Goal: Task Accomplishment & Management: Complete application form

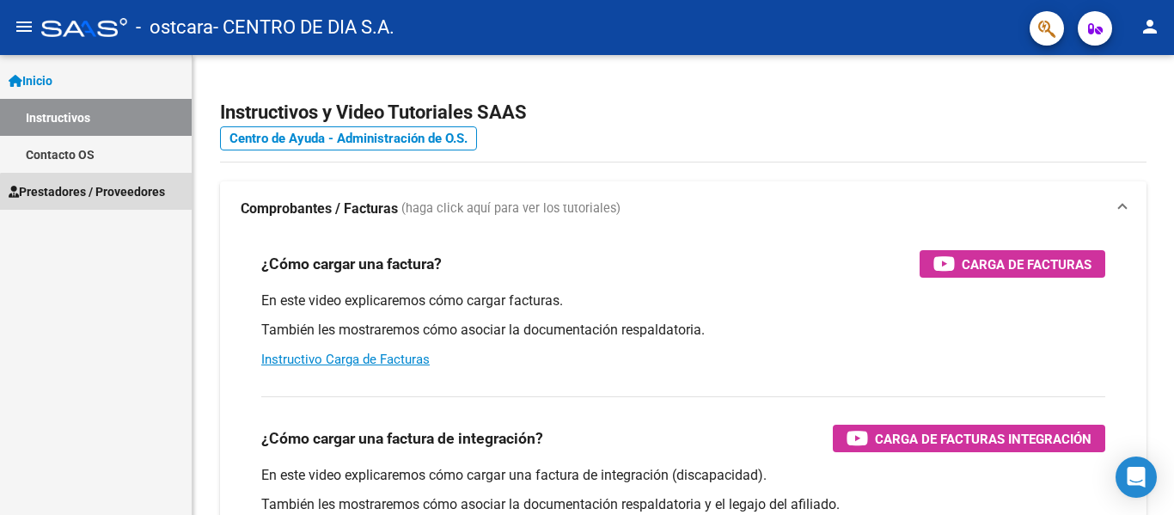
click at [107, 198] on span "Prestadores / Proveedores" at bounding box center [87, 191] width 156 height 19
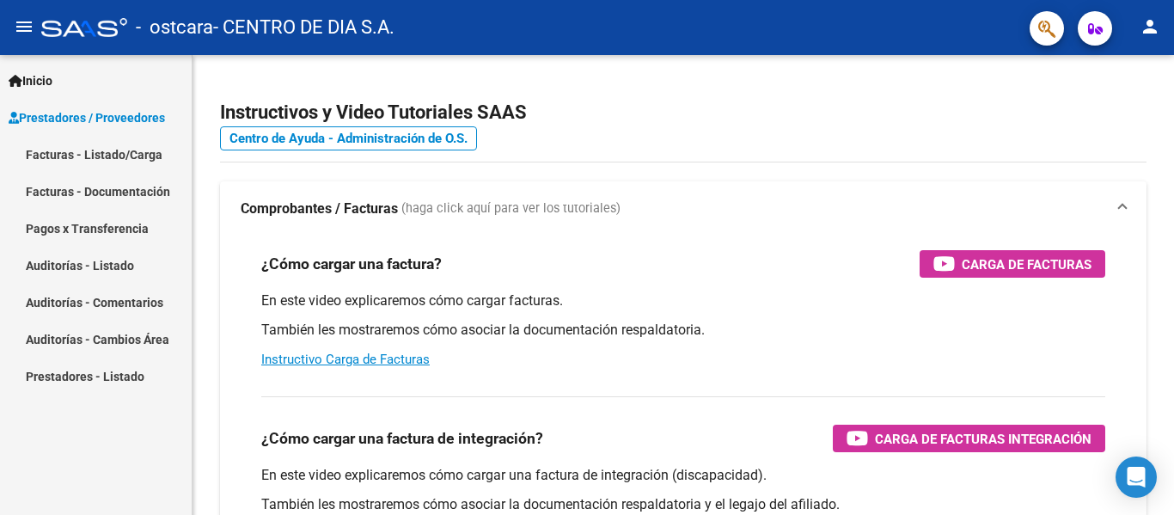
click at [138, 146] on link "Facturas - Listado/Carga" at bounding box center [96, 154] width 192 height 37
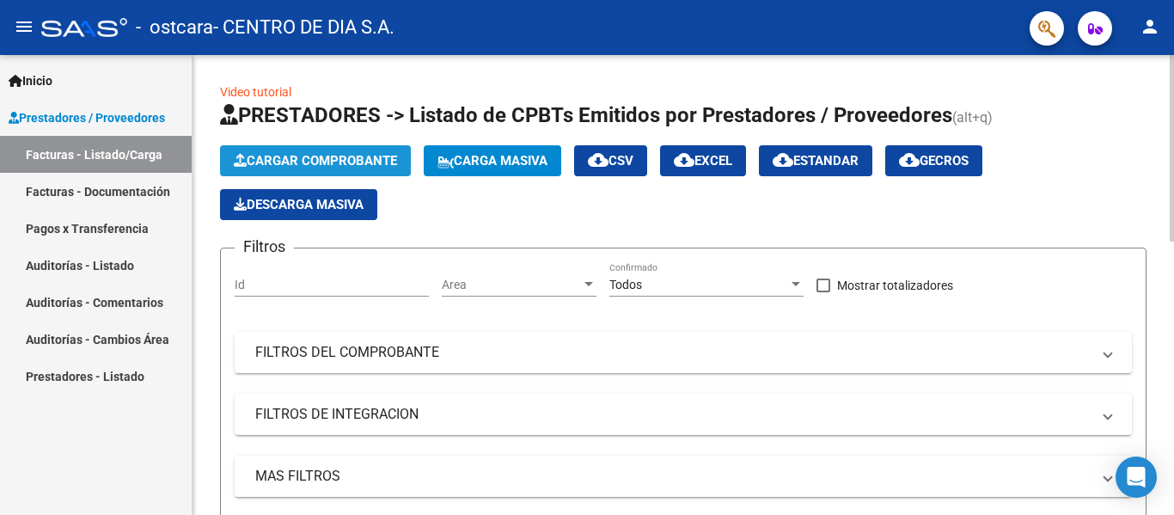
click at [359, 168] on span "Cargar Comprobante" at bounding box center [315, 160] width 163 height 15
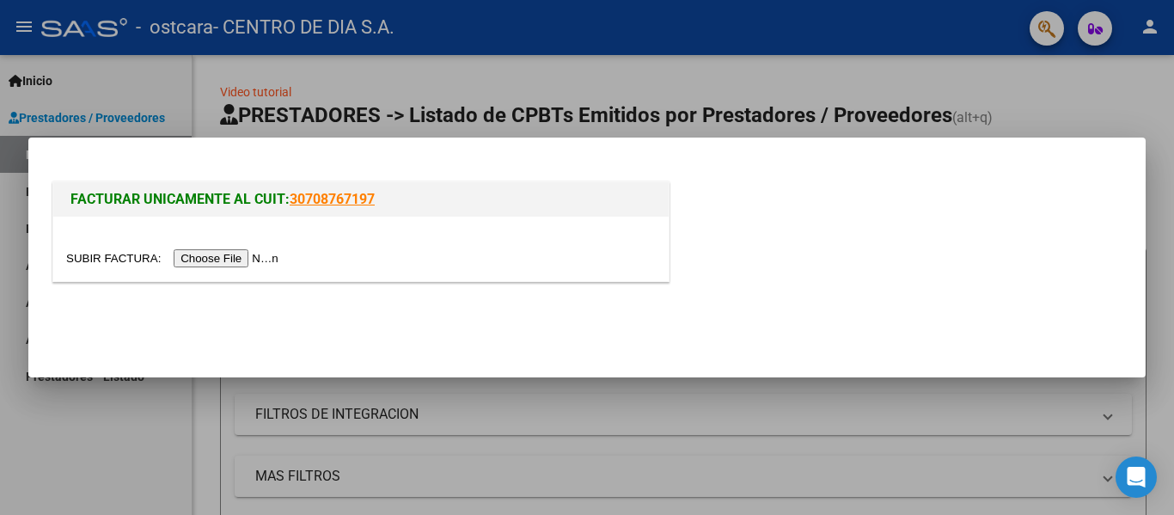
click at [267, 260] on input "file" at bounding box center [174, 258] width 217 height 18
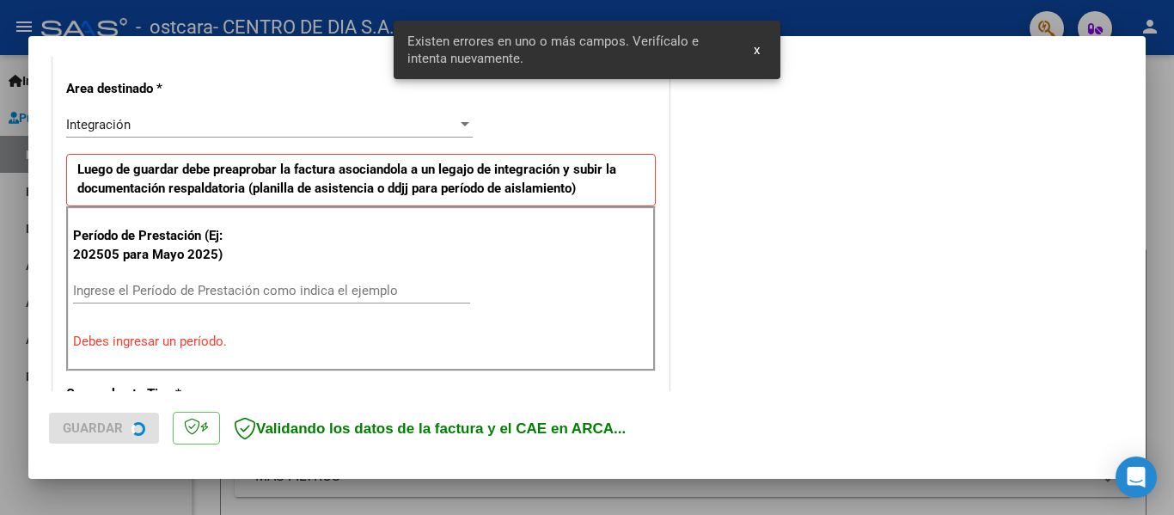
scroll to position [399, 0]
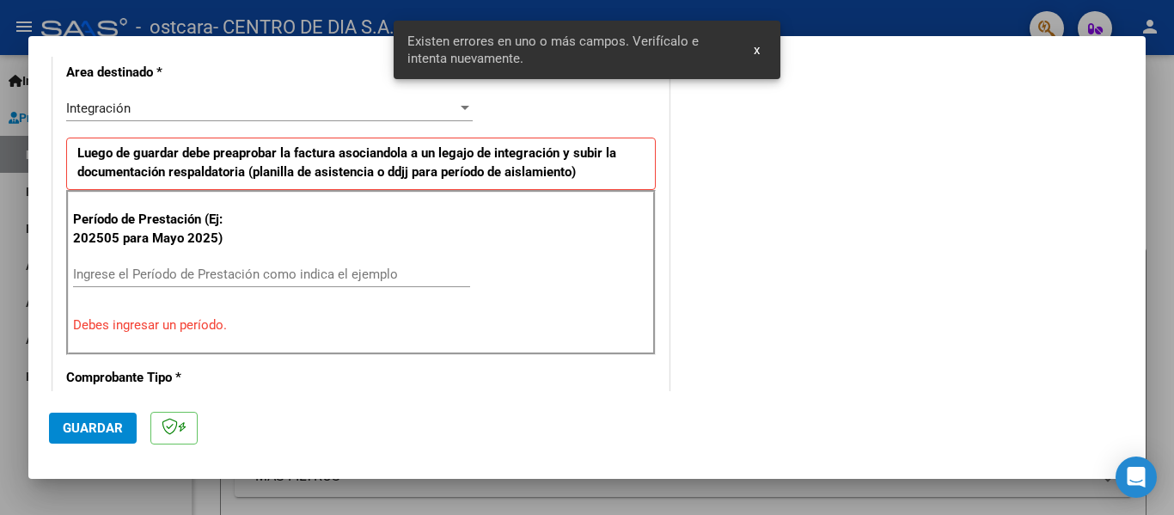
click at [122, 272] on input "Ingrese el Período de Prestación como indica el ejemplo" at bounding box center [271, 273] width 397 height 15
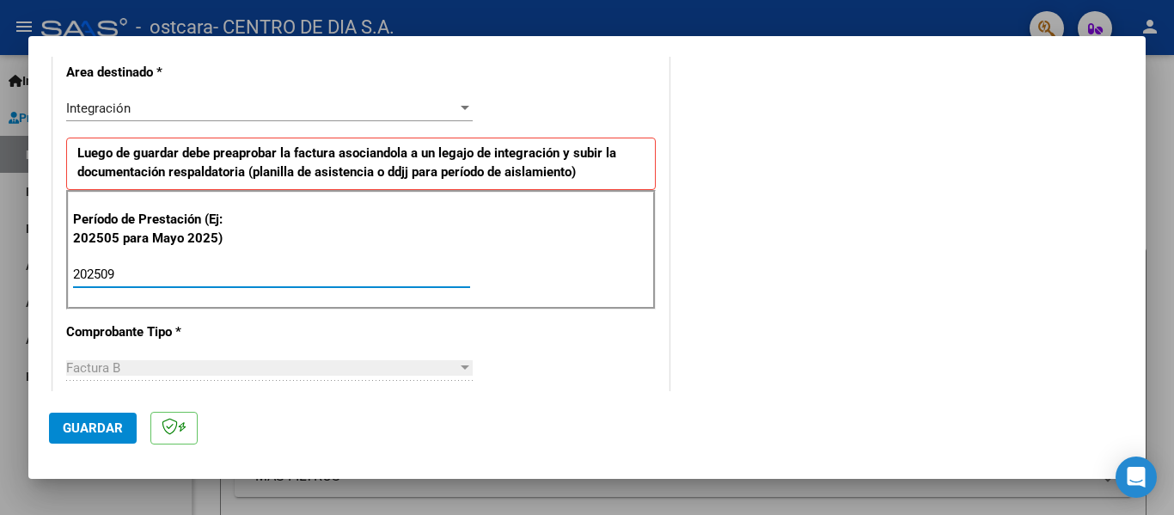
type input "202509"
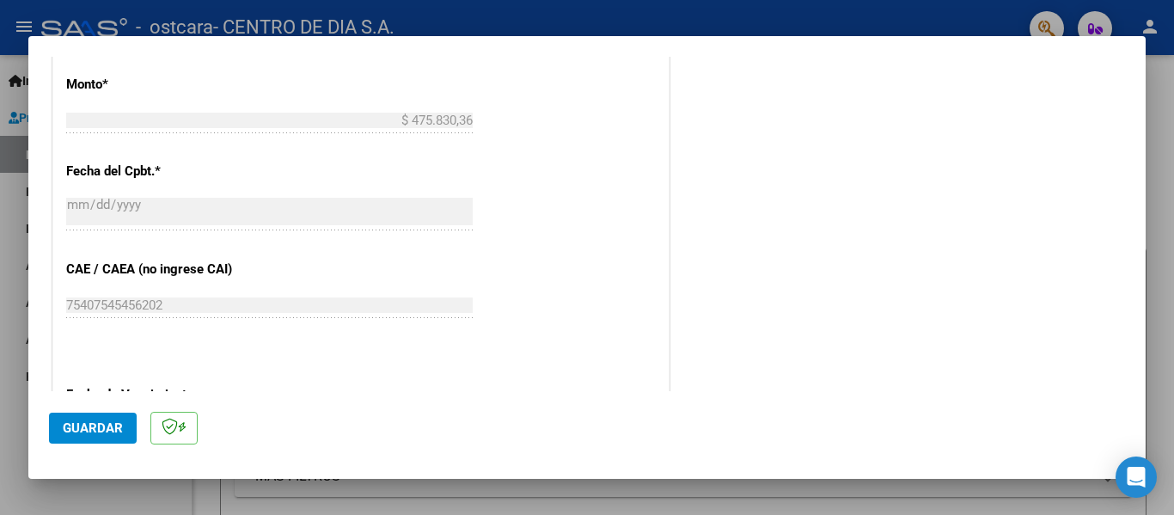
scroll to position [1178, 0]
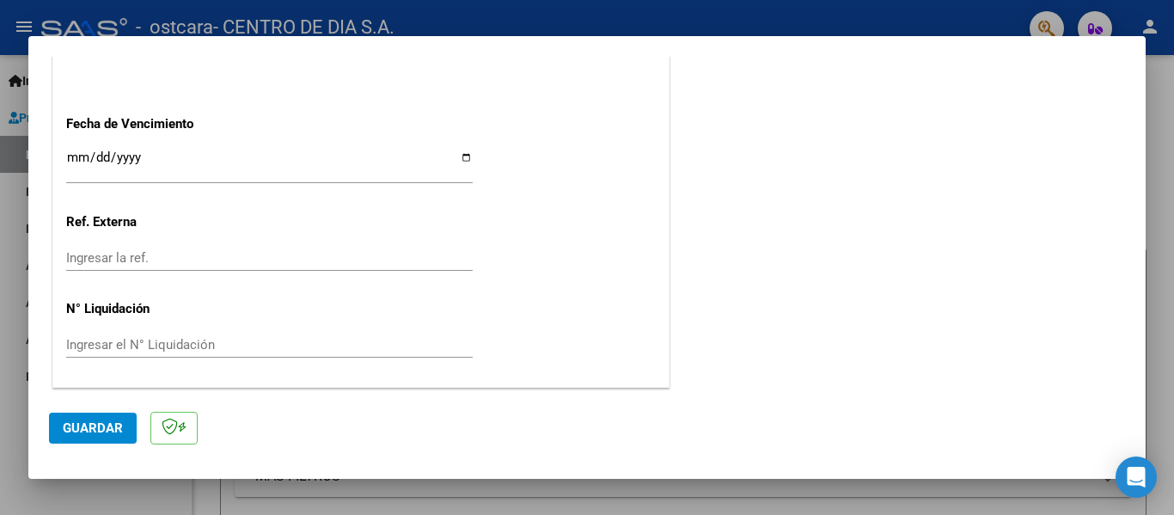
click at [89, 426] on span "Guardar" at bounding box center [93, 427] width 60 height 15
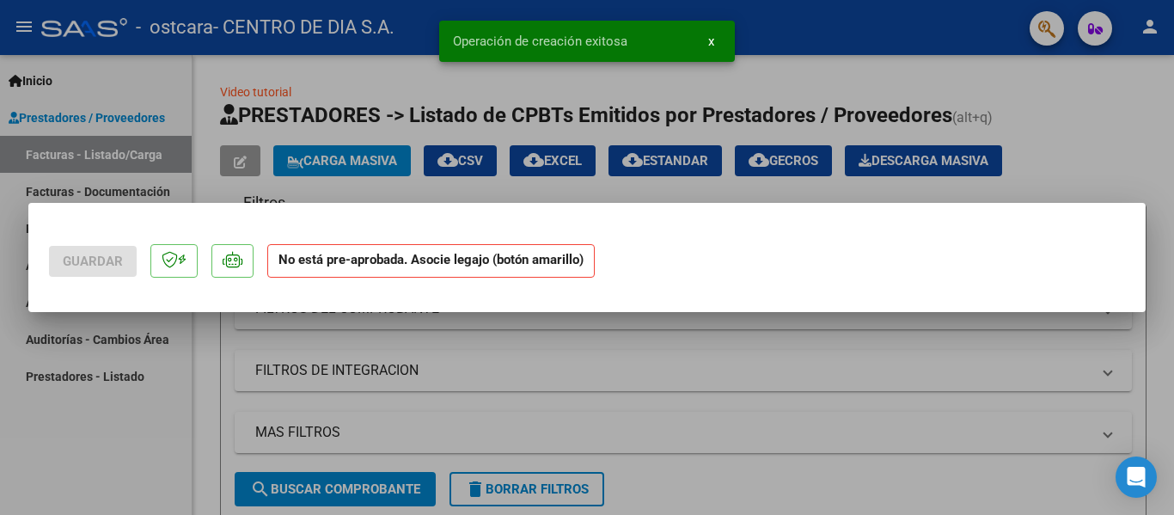
scroll to position [0, 0]
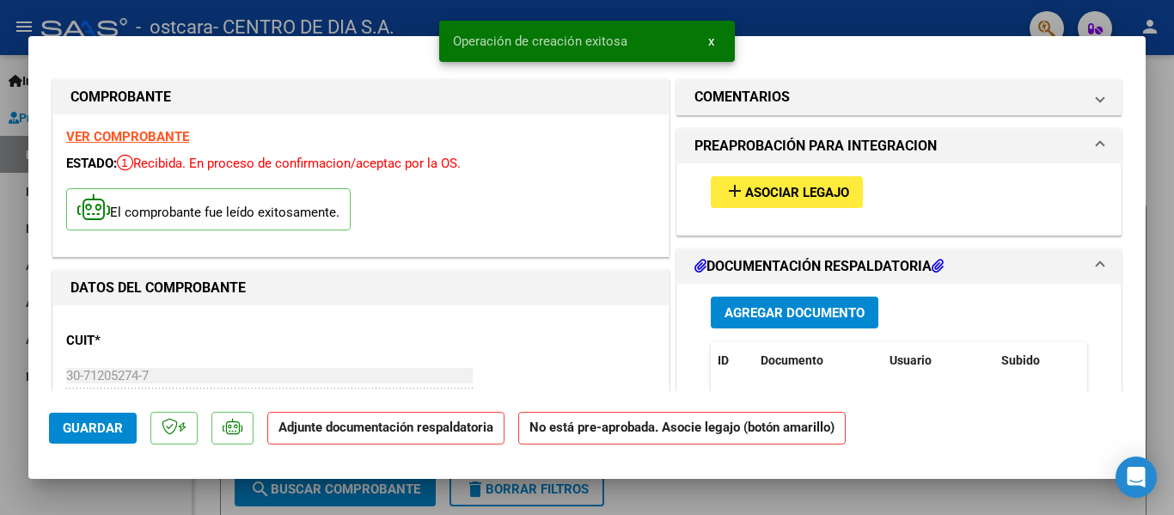
click at [797, 311] on span "Agregar Documento" at bounding box center [795, 312] width 140 height 15
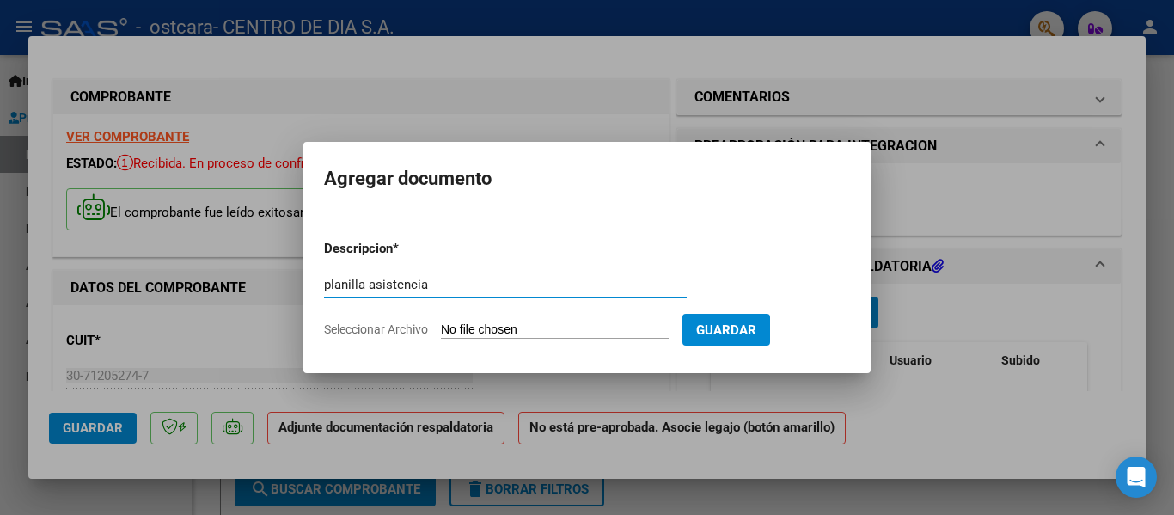
type input "planilla asistencia"
click at [349, 331] on span "Seleccionar Archivo" at bounding box center [376, 329] width 104 height 14
click at [441, 331] on input "Seleccionar Archivo" at bounding box center [555, 330] width 228 height 16
type input "C:\fakepath\Medina l.pdf"
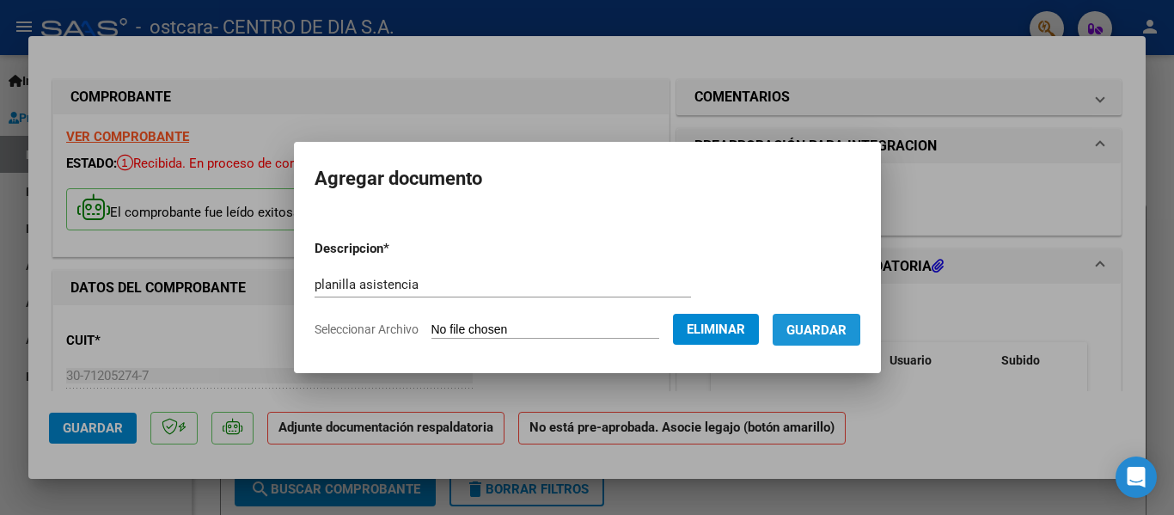
click at [808, 335] on span "Guardar" at bounding box center [816, 329] width 60 height 15
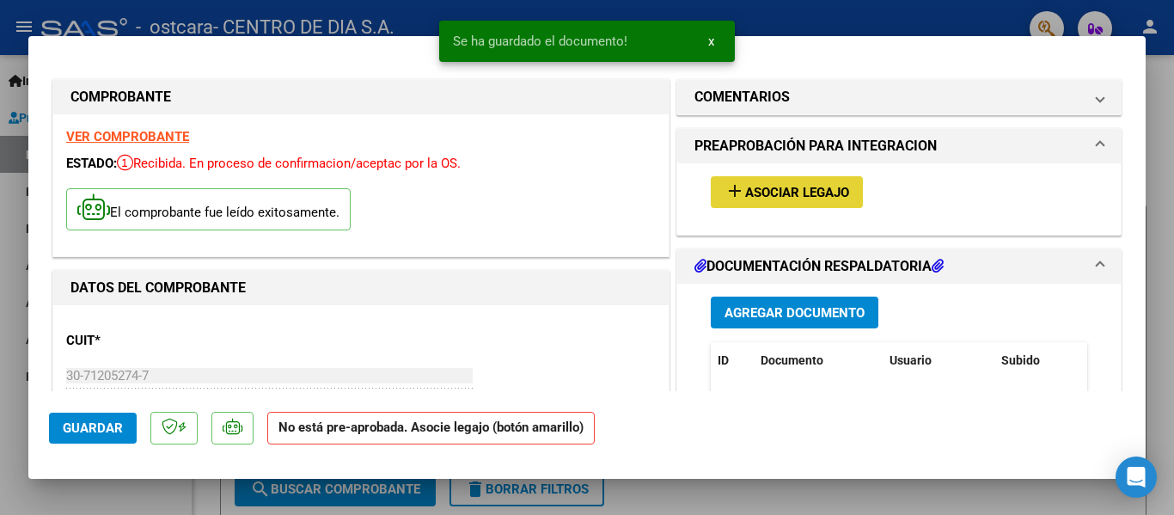
click at [800, 192] on span "Asociar Legajo" at bounding box center [797, 192] width 104 height 15
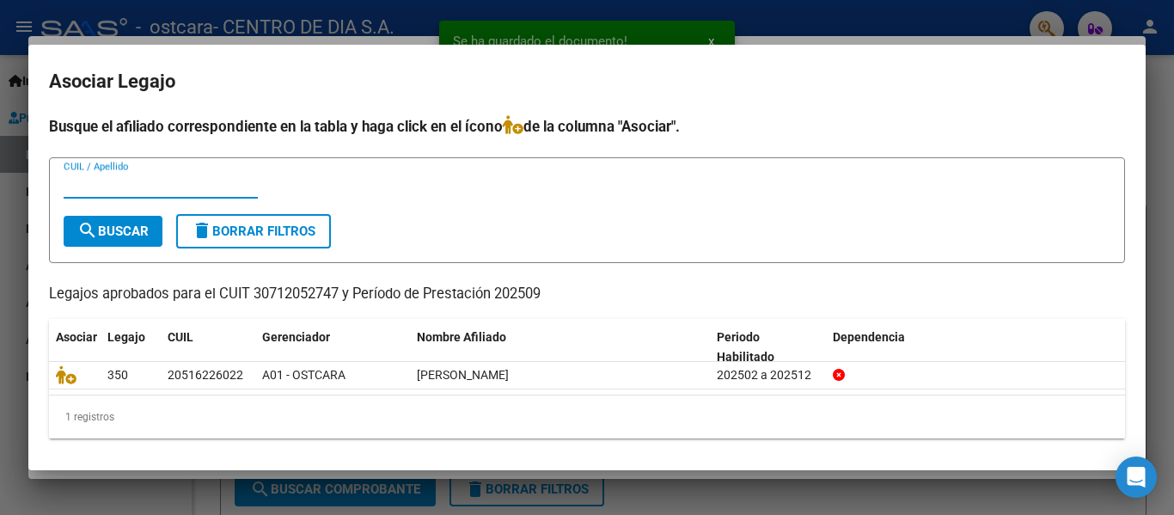
scroll to position [3, 0]
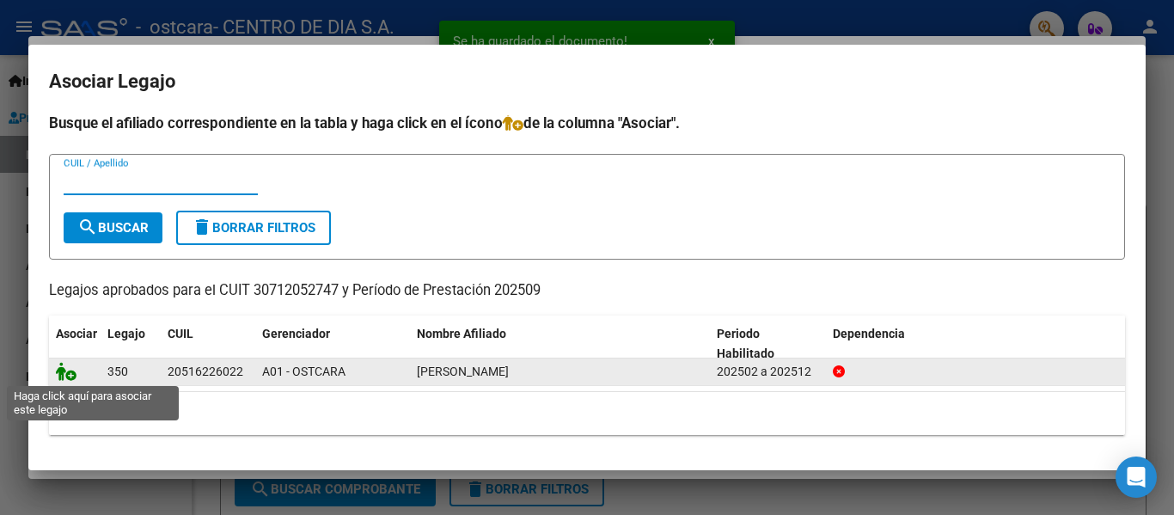
click at [67, 377] on icon at bounding box center [66, 371] width 21 height 19
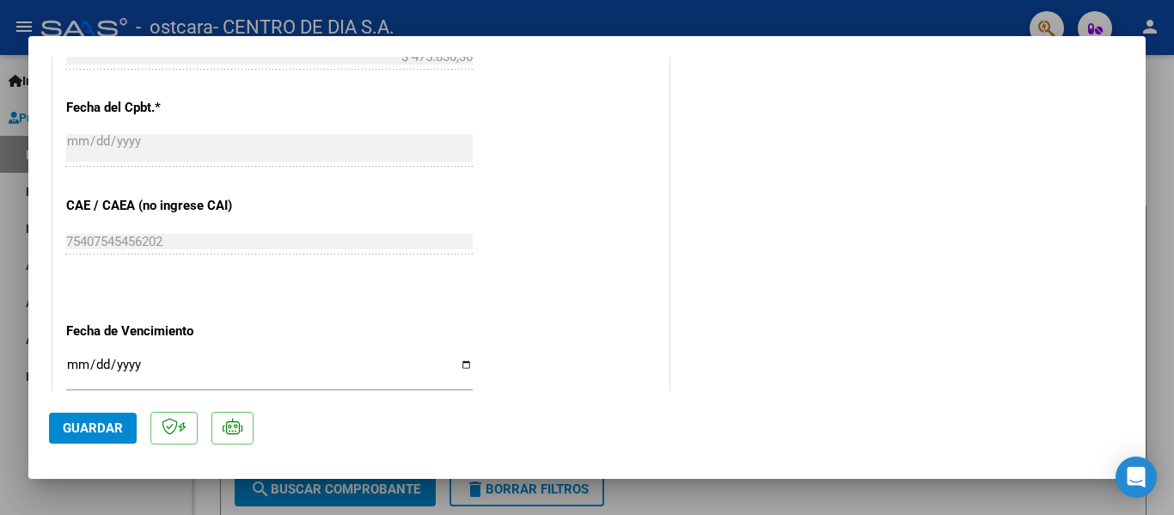
scroll to position [1031, 0]
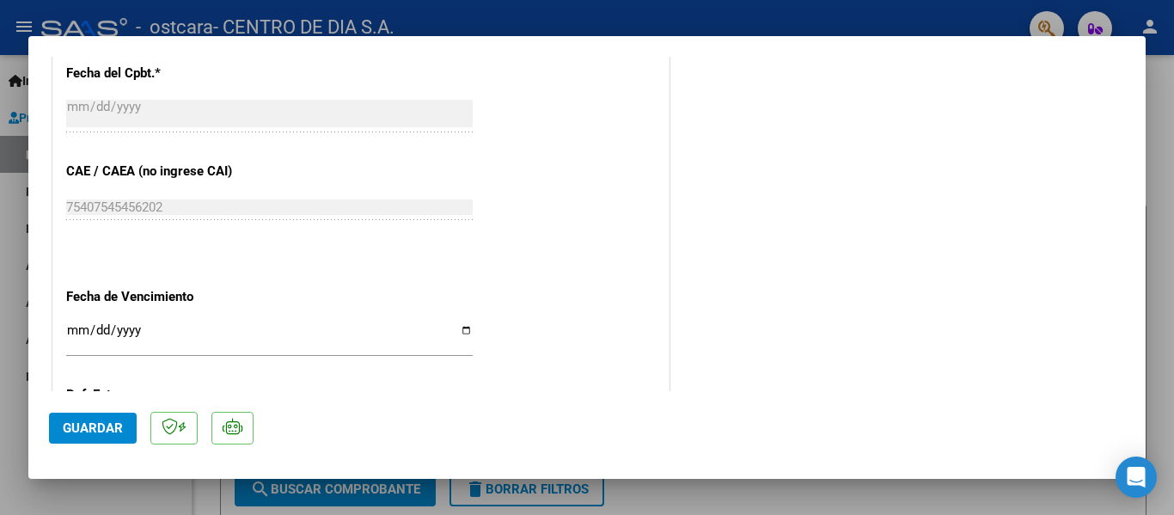
click at [88, 443] on button "Guardar" at bounding box center [93, 428] width 88 height 31
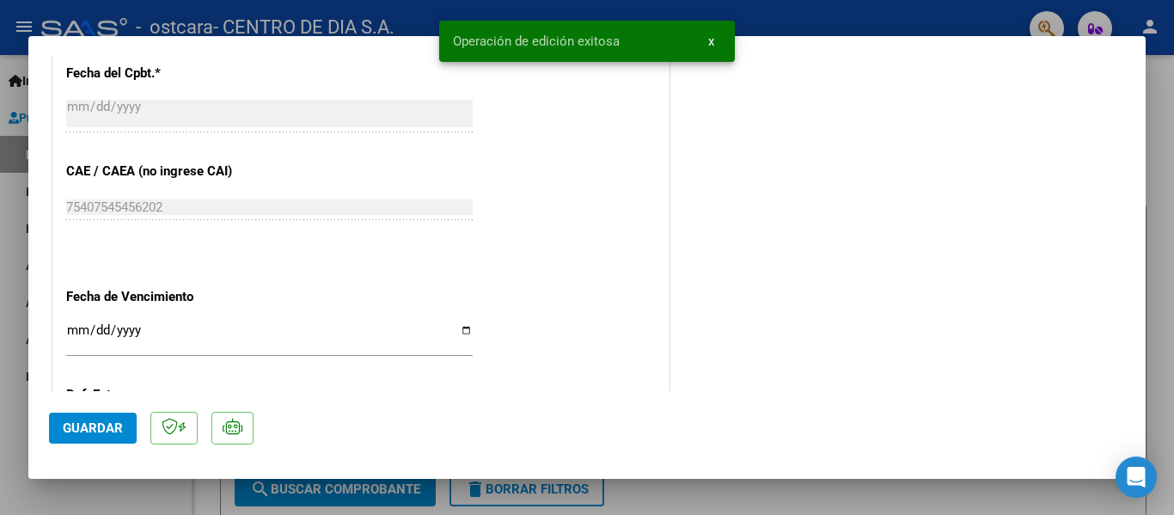
click at [1160, 118] on div at bounding box center [587, 257] width 1174 height 515
type input "$ 0,00"
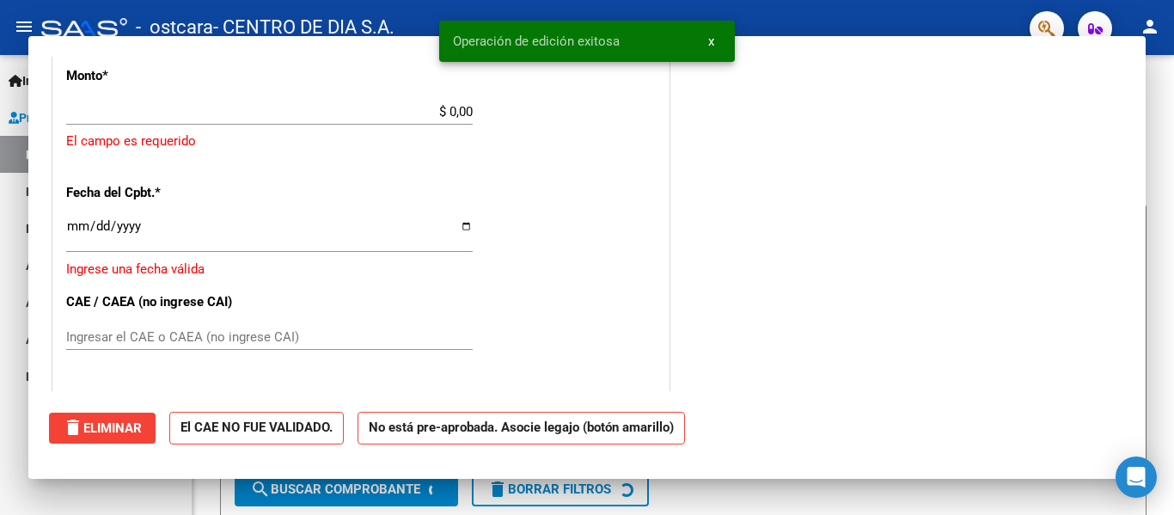
scroll to position [1151, 0]
